Goal: Transaction & Acquisition: Book appointment/travel/reservation

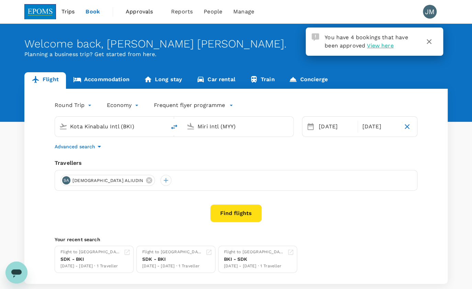
click at [375, 46] on span "View here" at bounding box center [380, 45] width 26 height 7
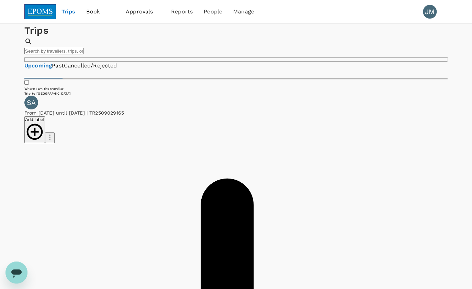
click at [102, 10] on link "Book" at bounding box center [93, 11] width 25 height 23
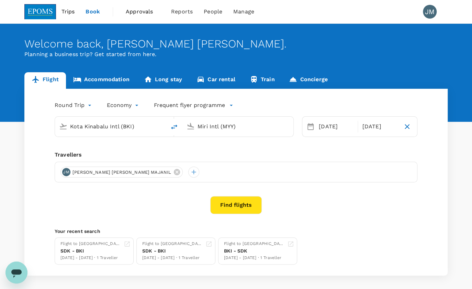
type input "Kota Kinabalu Intl (BKI)"
type input "Miri Intl (MYY)"
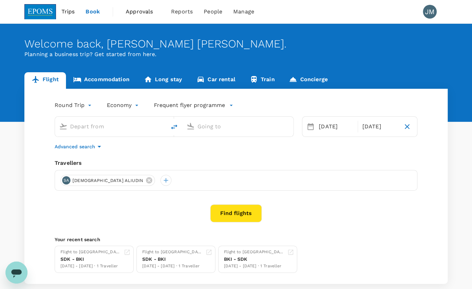
type input "Kota Kinabalu Intl (BKI)"
type input "Miri Intl (MYY)"
type input "Kota Kinabalu Intl (BKI)"
type input "Miri Intl (MYY)"
